Goal: Information Seeking & Learning: Learn about a topic

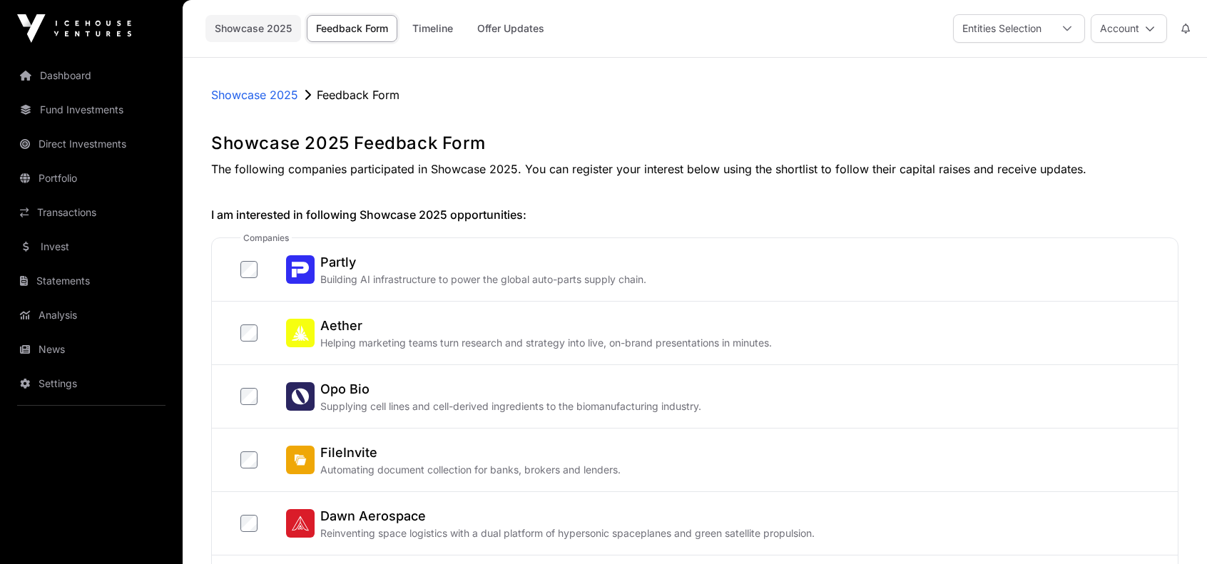
click at [267, 25] on link "Showcase 2025" at bounding box center [254, 28] width 96 height 27
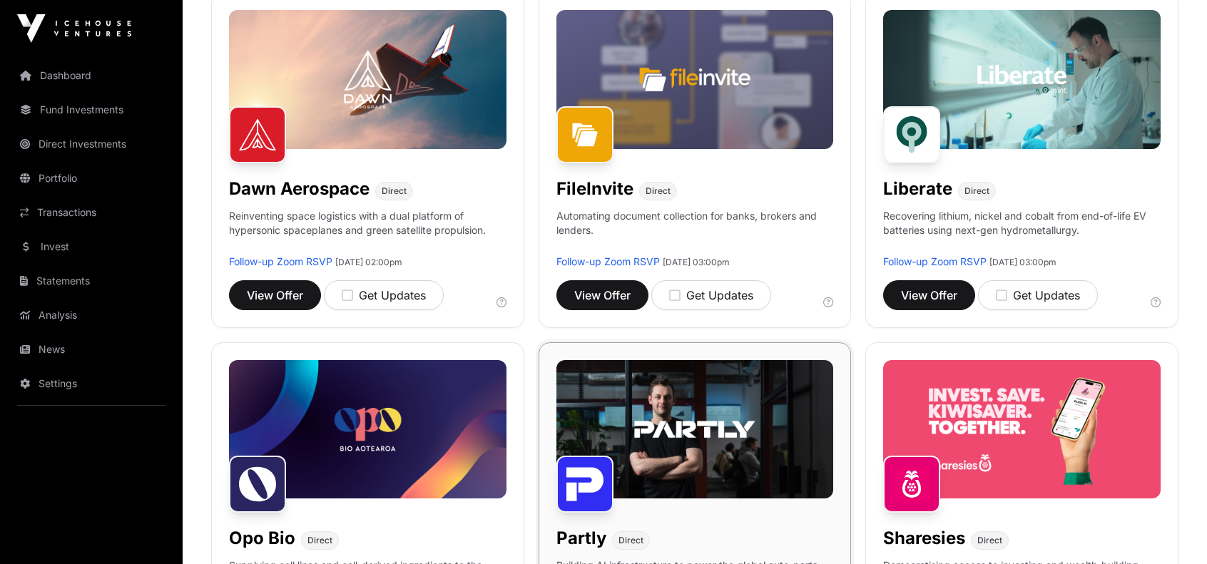
scroll to position [499, 0]
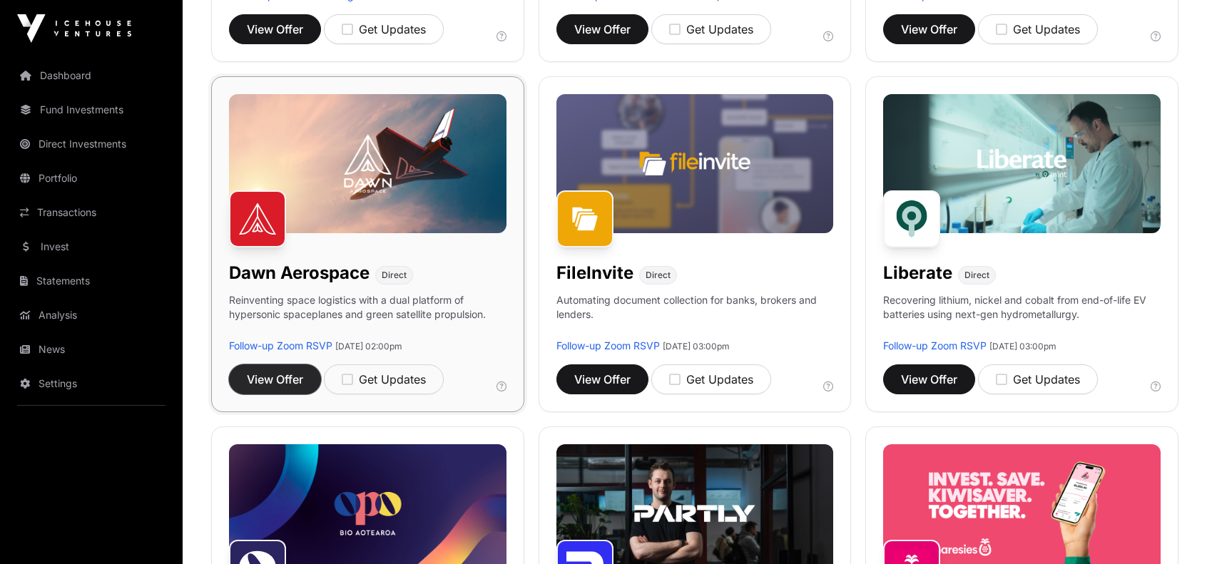
click at [280, 375] on span "View Offer" at bounding box center [275, 379] width 56 height 17
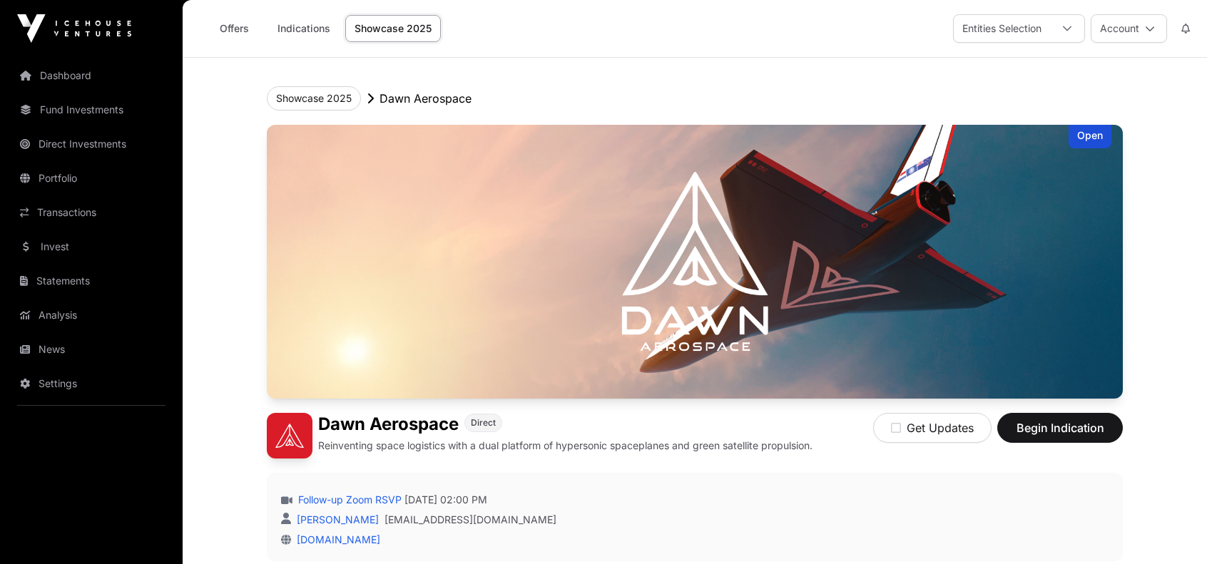
click at [396, 101] on p "Dawn Aerospace" at bounding box center [426, 98] width 92 height 17
click at [333, 96] on button "Showcase 2025" at bounding box center [314, 98] width 94 height 24
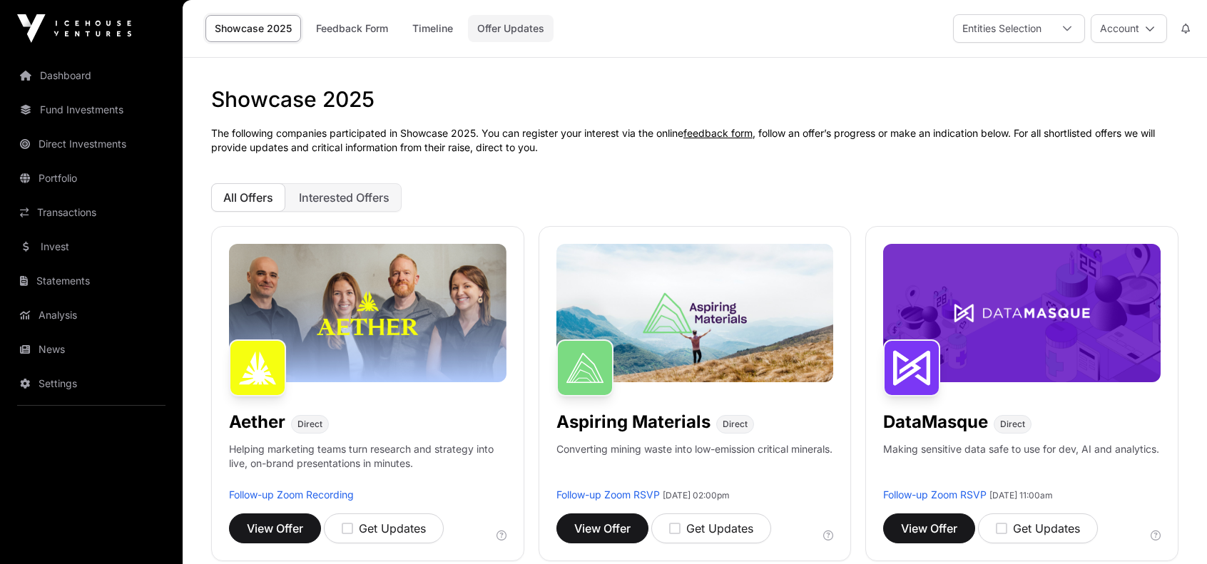
click at [492, 29] on link "Offer Updates" at bounding box center [511, 28] width 86 height 27
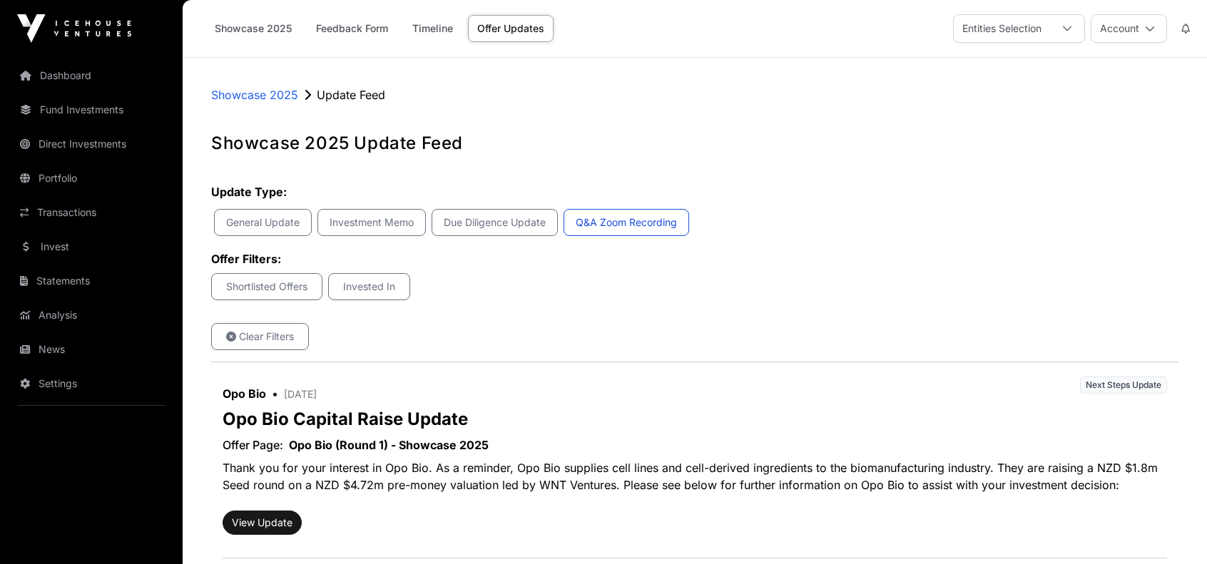
click at [622, 222] on p "Q&A Zoom Recording" at bounding box center [626, 222] width 107 height 14
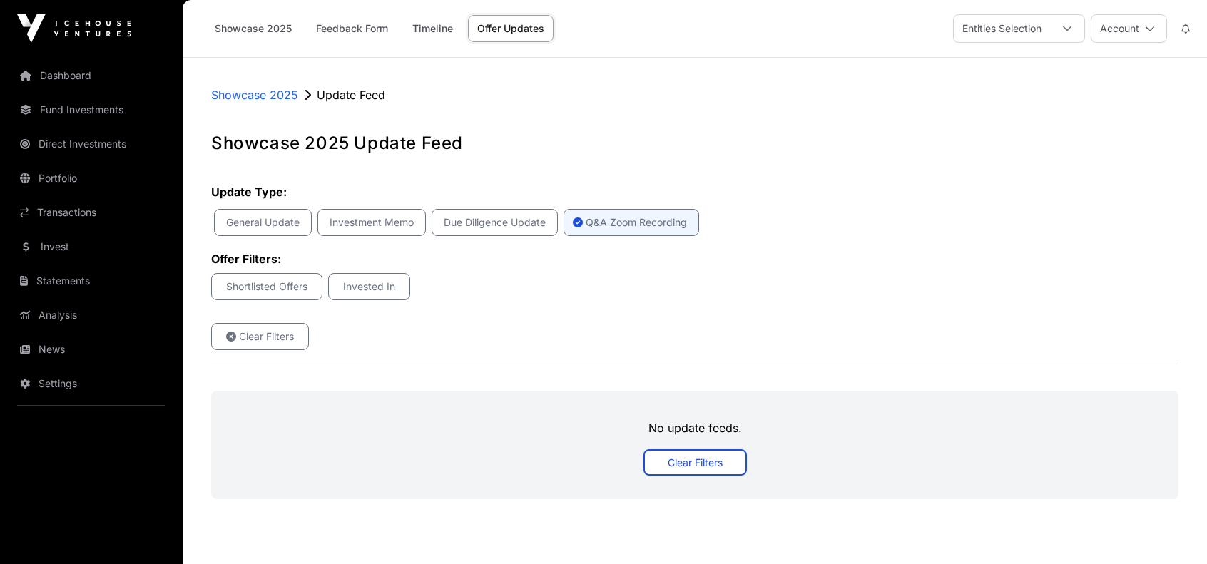
click at [688, 461] on link "Clear Filters" at bounding box center [695, 463] width 103 height 26
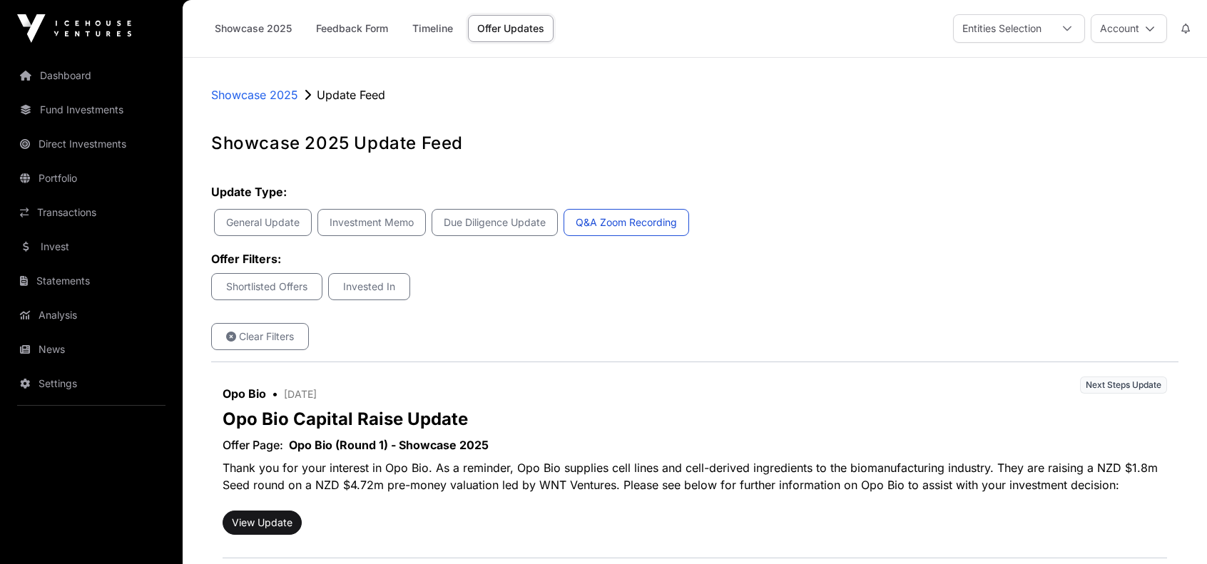
click at [641, 218] on p "Q&A Zoom Recording" at bounding box center [626, 222] width 107 height 14
click at [641, 218] on p "Q&A Zoom Recording" at bounding box center [636, 222] width 107 height 14
click at [641, 218] on p "Q&A Zoom Recording" at bounding box center [626, 222] width 107 height 14
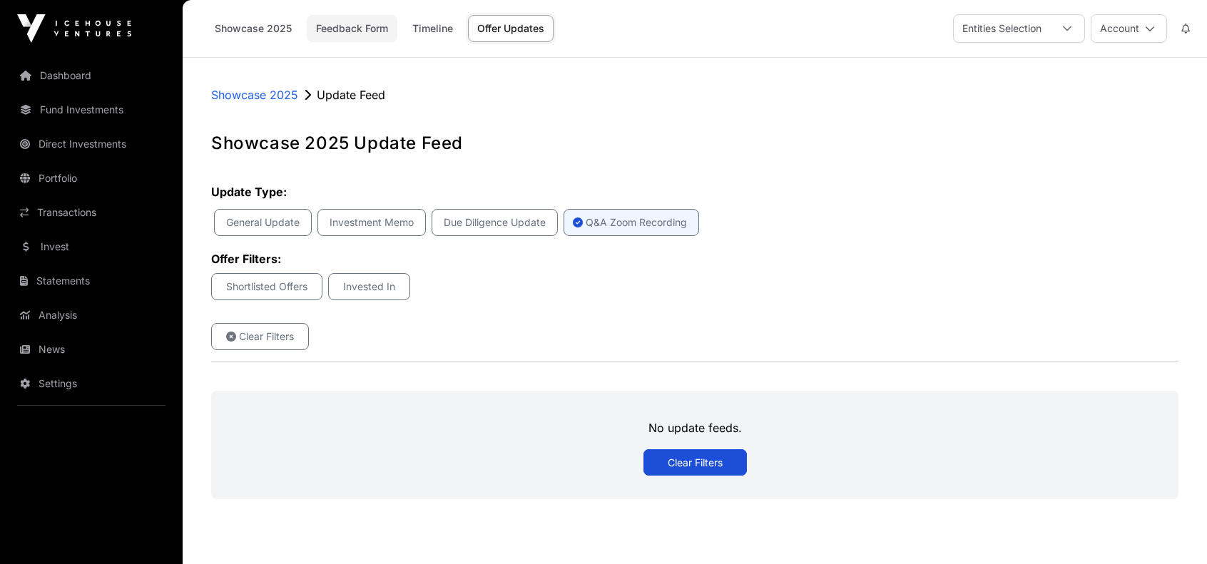
click at [363, 31] on link "Feedback Form" at bounding box center [352, 28] width 91 height 27
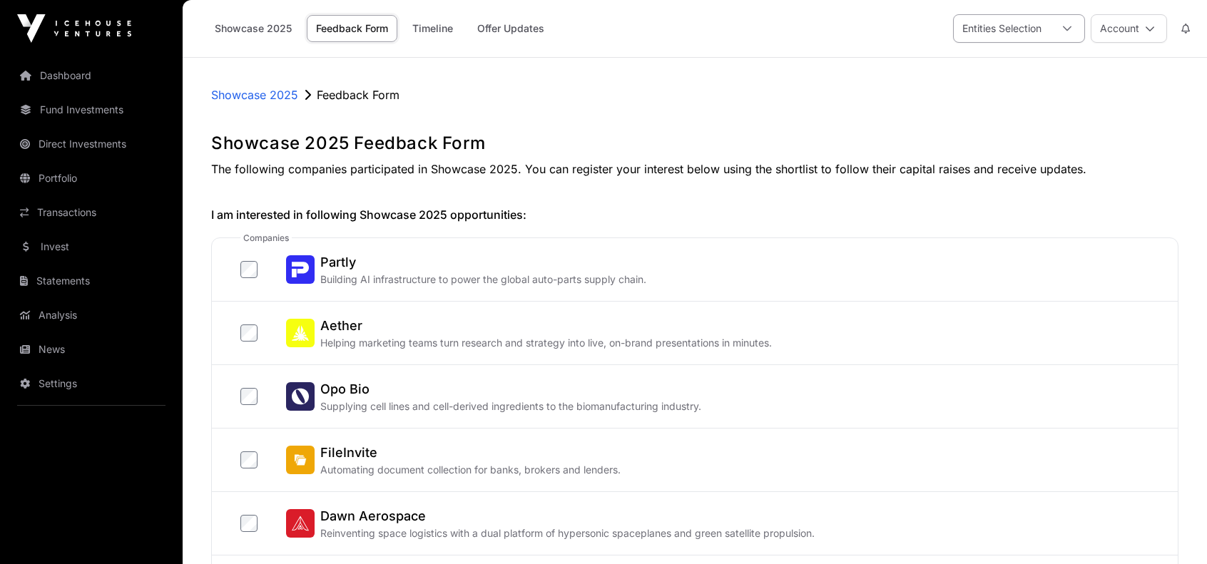
click at [1070, 29] on icon at bounding box center [1067, 29] width 10 height 10
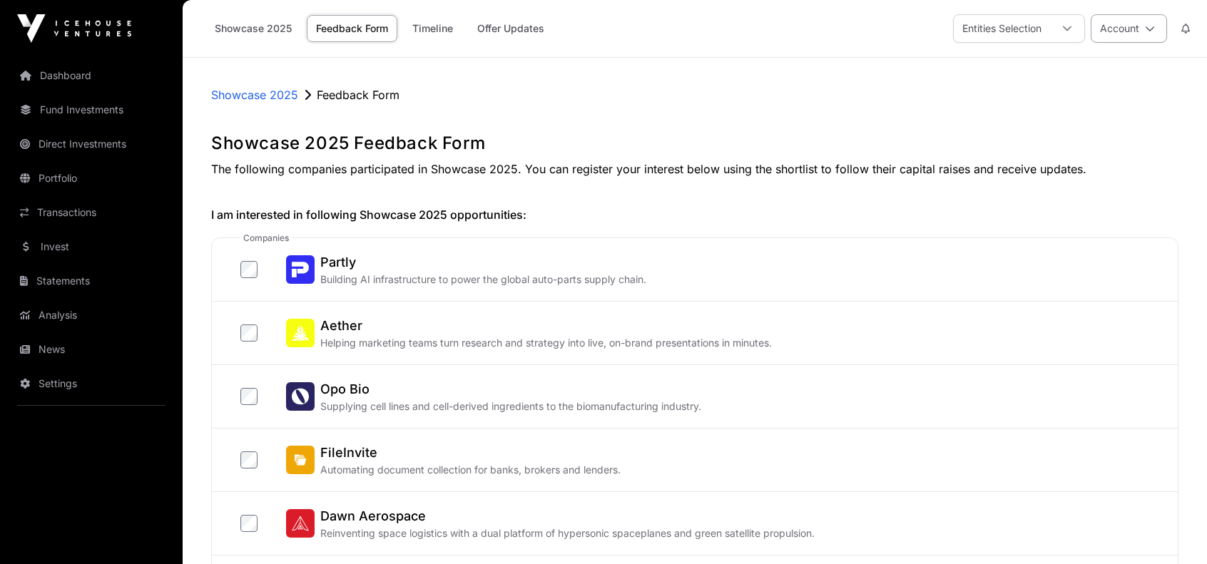
click at [1152, 30] on icon at bounding box center [1150, 29] width 10 height 10
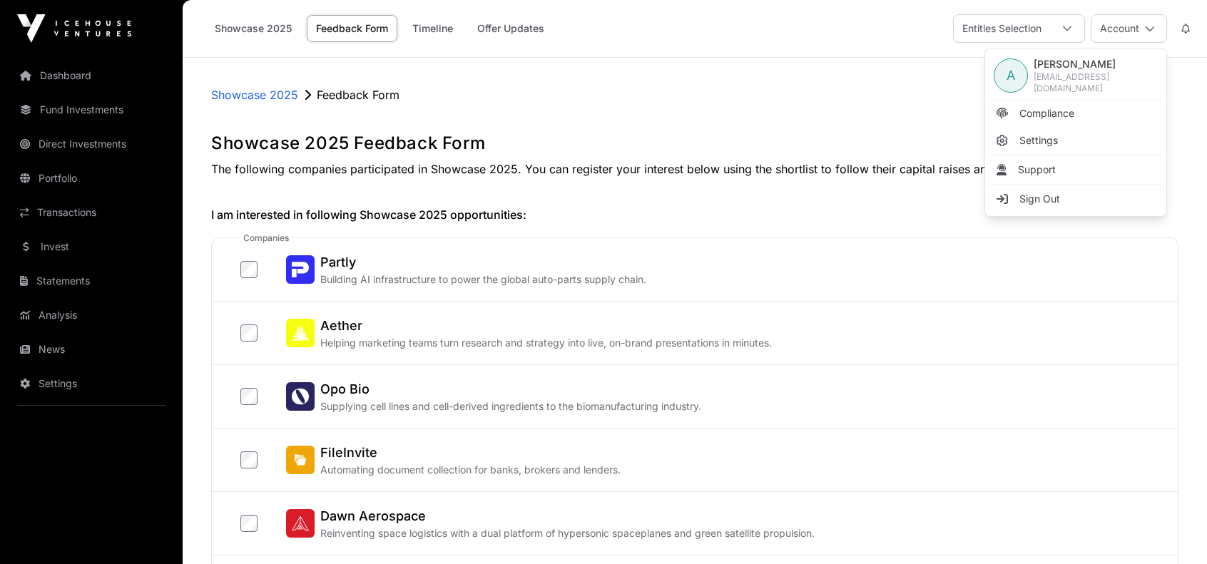
click at [919, 98] on div "Showcase 2025 Feedback Form" at bounding box center [695, 94] width 968 height 17
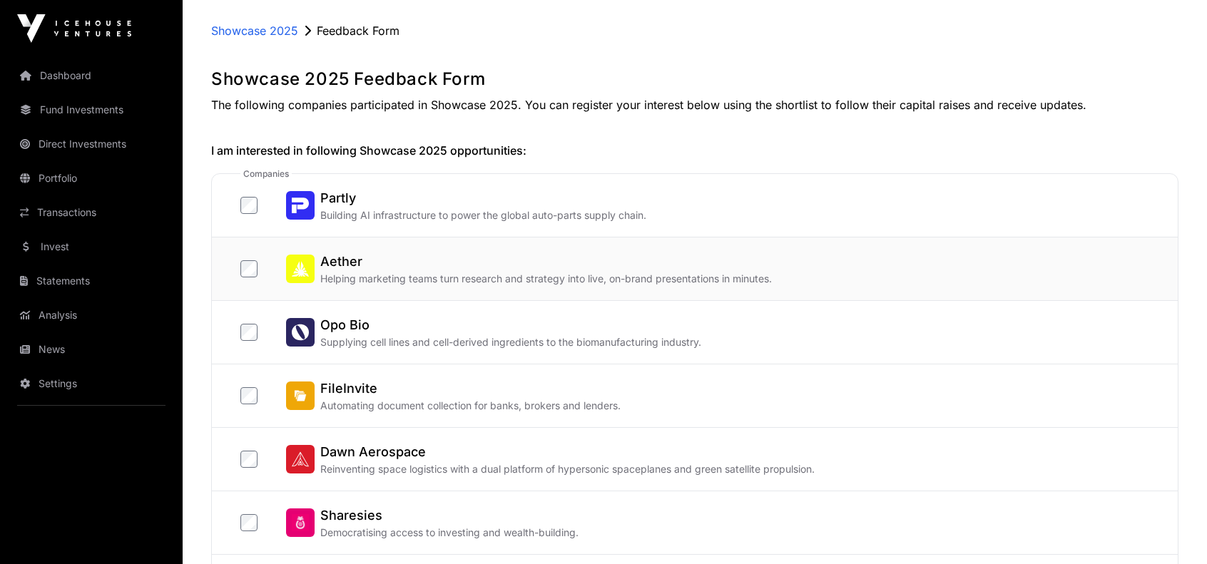
scroll to position [0, 0]
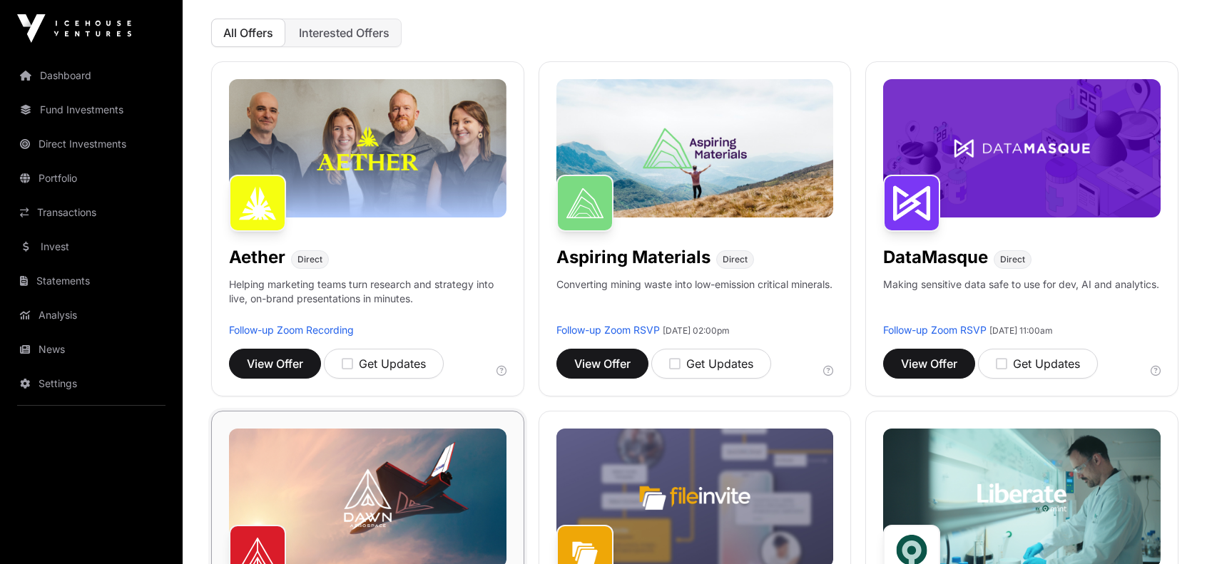
scroll to position [143, 0]
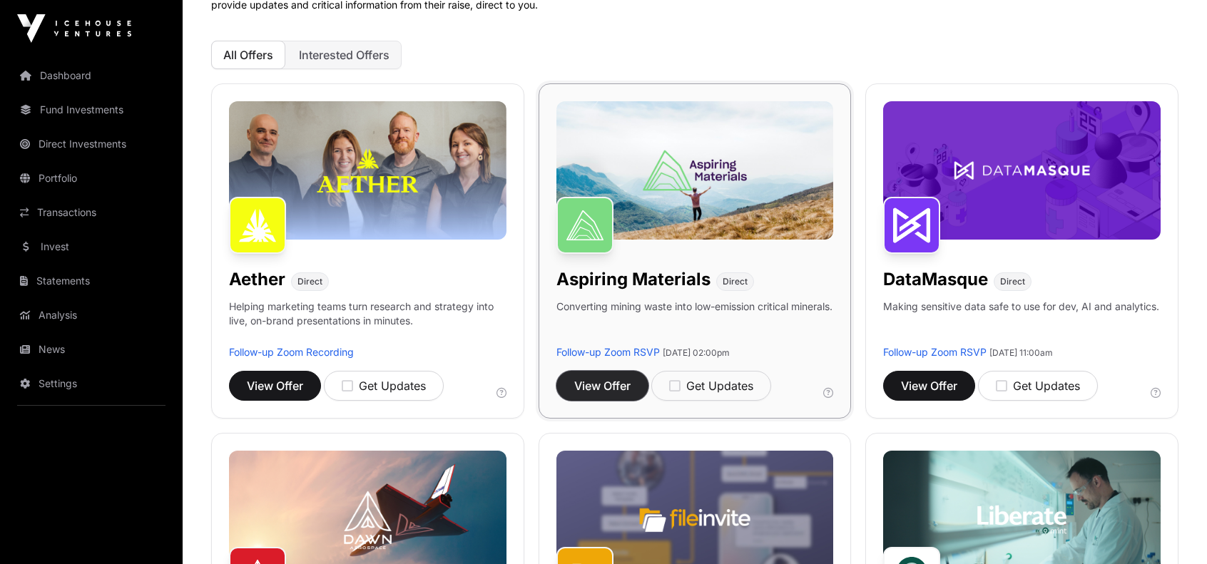
click at [624, 380] on span "View Offer" at bounding box center [602, 385] width 56 height 17
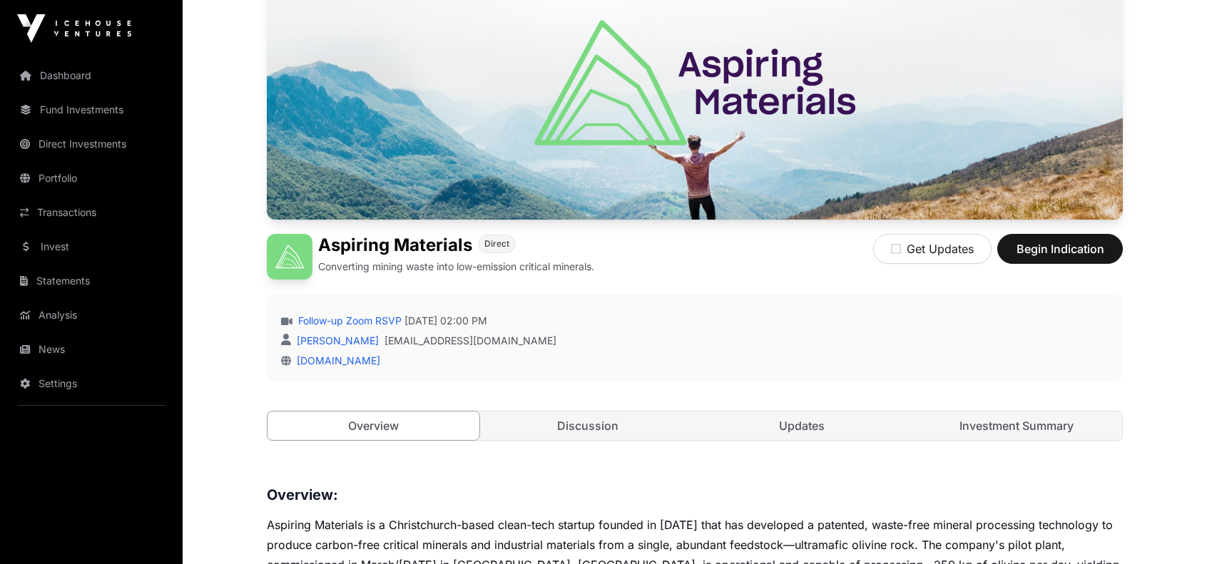
scroll to position [214, 0]
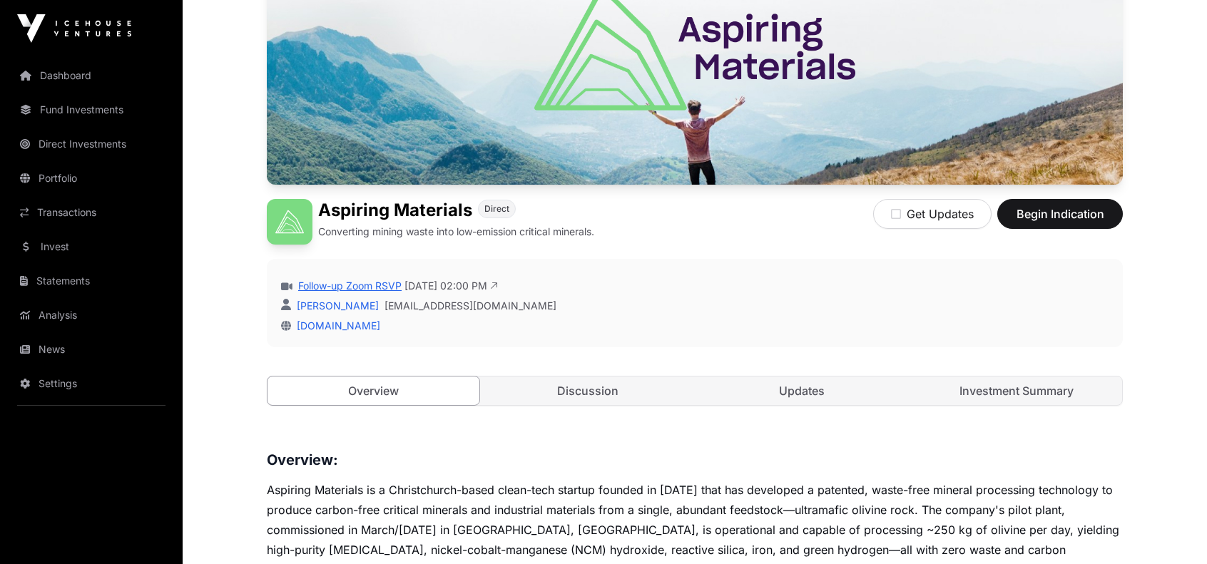
click at [353, 284] on link "Follow-up Zoom RSVP" at bounding box center [348, 286] width 106 height 14
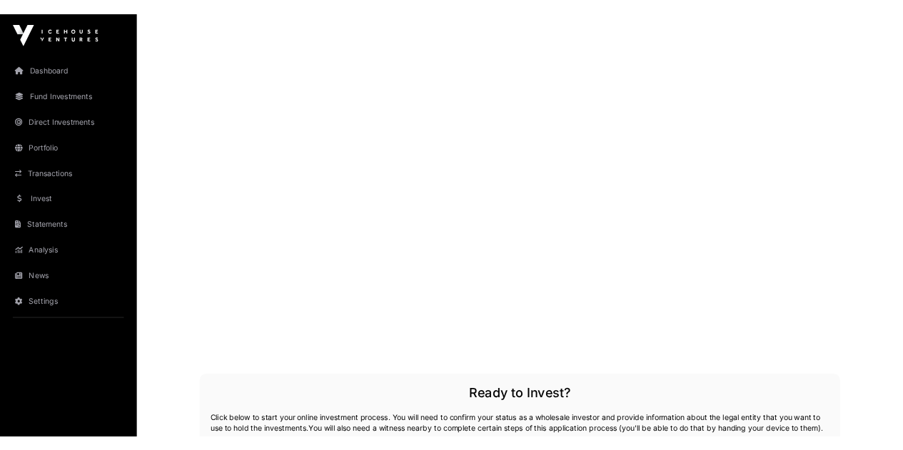
scroll to position [1713, 0]
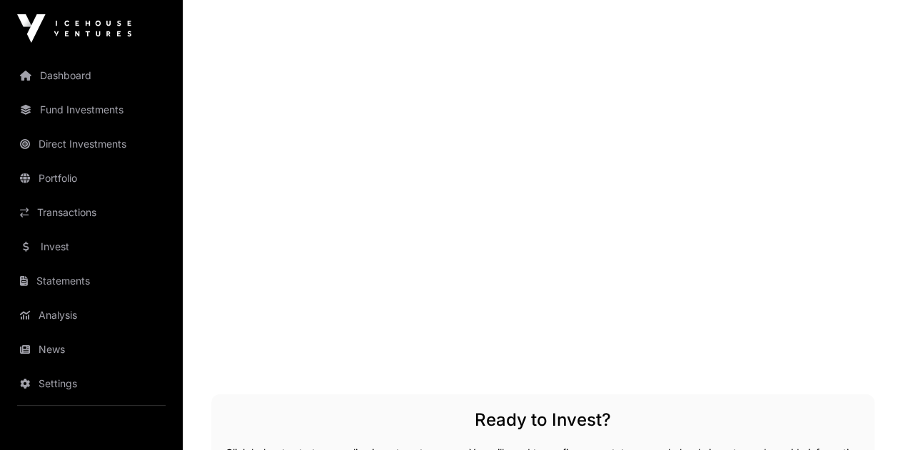
scroll to position [1570, 0]
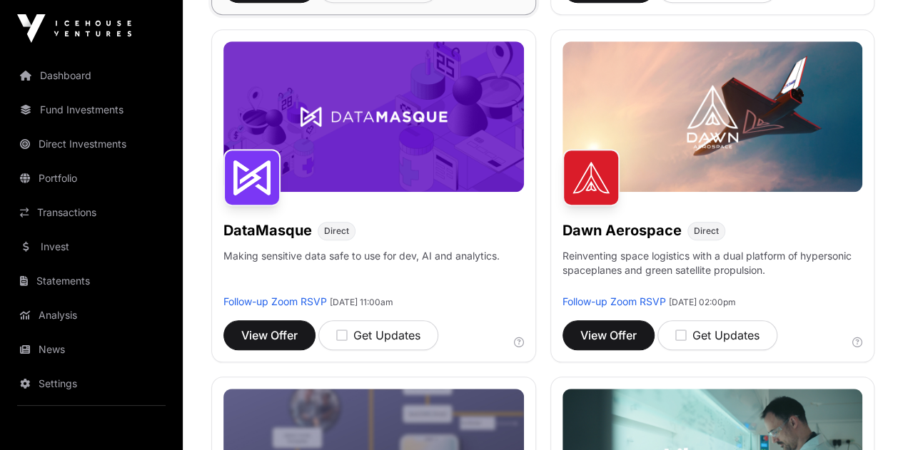
scroll to position [571, 0]
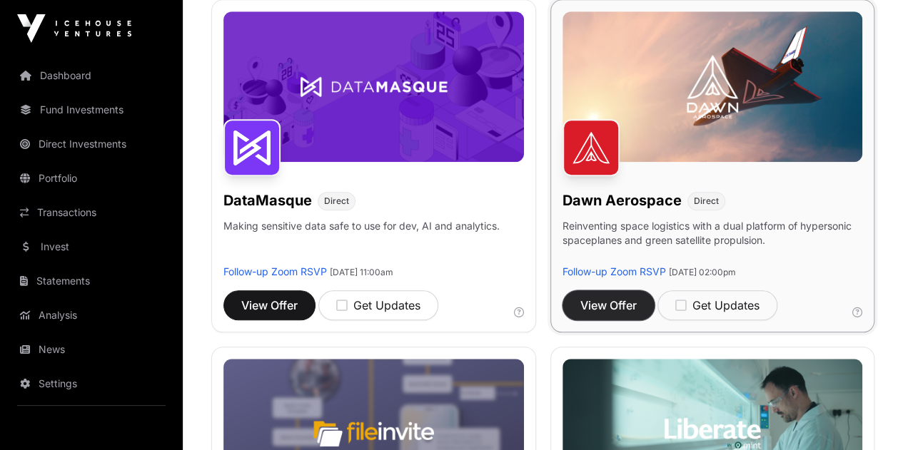
click at [580, 297] on span "View Offer" at bounding box center [608, 305] width 56 height 17
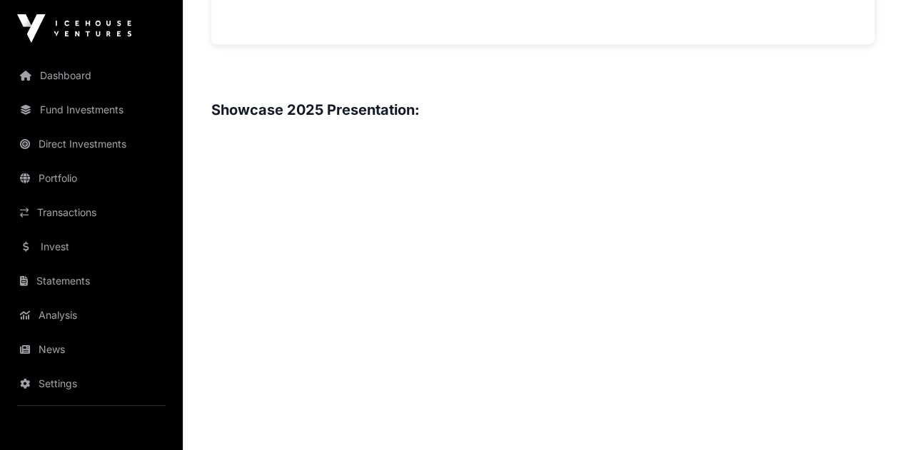
scroll to position [1570, 0]
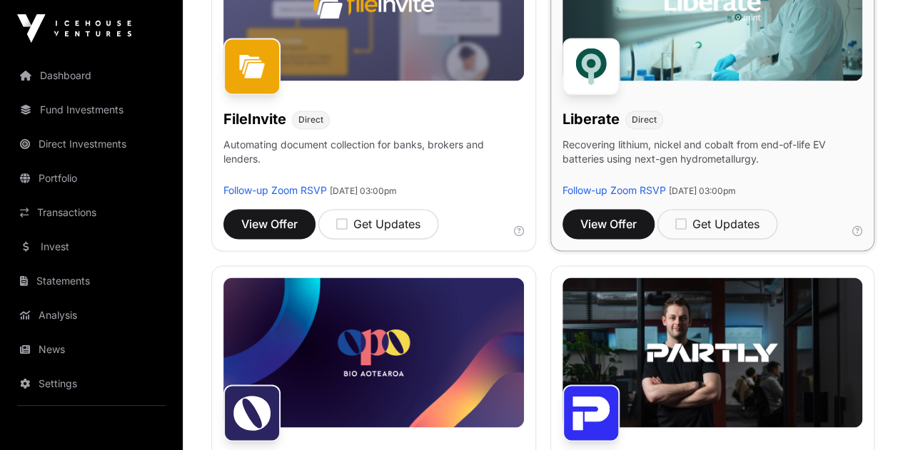
scroll to position [1070, 0]
